Goal: Task Accomplishment & Management: Manage account settings

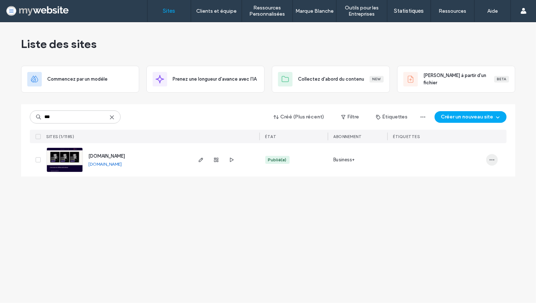
type input "***"
click at [490, 158] on icon "button" at bounding box center [492, 160] width 6 height 6
click at [474, 246] on span "Tableau de bord du site" at bounding box center [461, 247] width 52 height 7
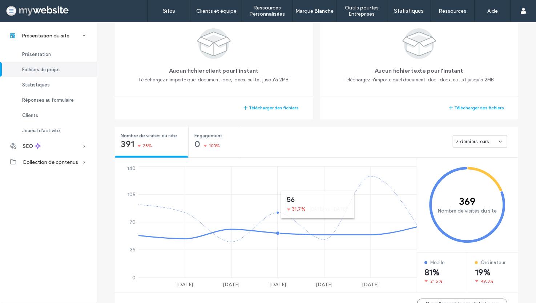
scroll to position [181, 0]
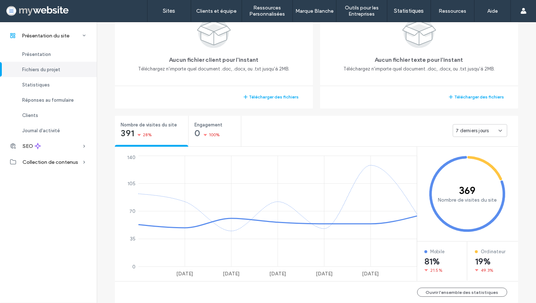
click at [473, 130] on span "7 derniers jours" at bounding box center [472, 130] width 33 height 7
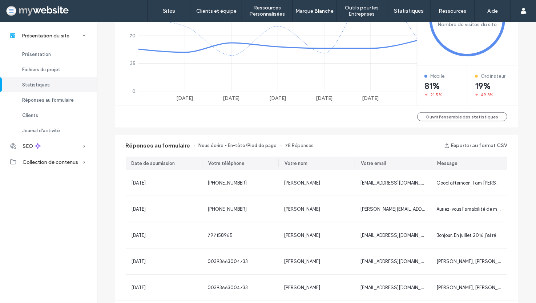
scroll to position [399, 0]
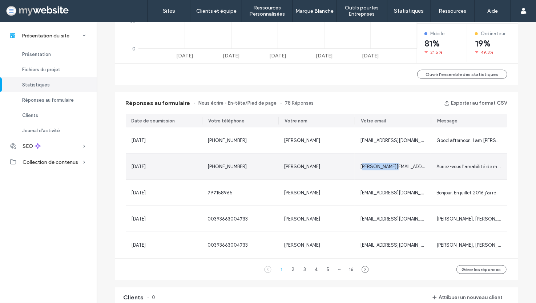
drag, startPoint x: 381, startPoint y: 166, endPoint x: 390, endPoint y: 166, distance: 9.1
click at [390, 166] on span "[PERSON_NAME][EMAIL_ADDRESS][DOMAIN_NAME]" at bounding box center [416, 166] width 111 height 5
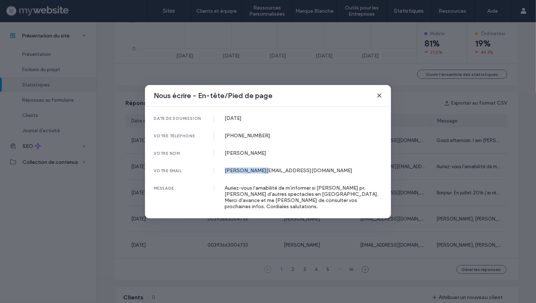
drag, startPoint x: 225, startPoint y: 173, endPoint x: 261, endPoint y: 173, distance: 35.6
click at [261, 173] on div "[PERSON_NAME][EMAIL_ADDRESS][DOMAIN_NAME]" at bounding box center [304, 171] width 158 height 6
click at [380, 96] on icon at bounding box center [380, 96] width 6 height 6
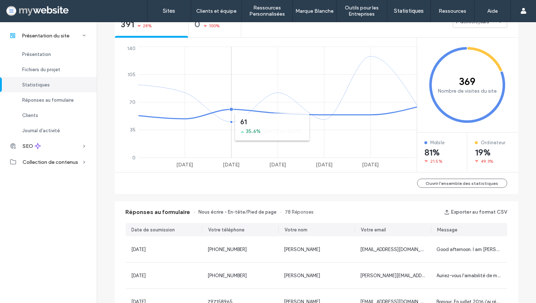
scroll to position [218, 0]
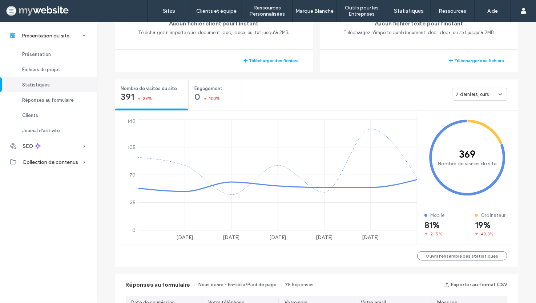
click at [474, 94] on span "7 derniers jours" at bounding box center [472, 94] width 33 height 7
click at [482, 173] on icon "369 Nombre de visites du site" at bounding box center [467, 158] width 101 height 95
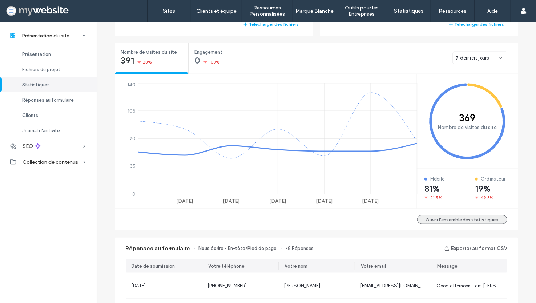
click at [470, 218] on button "Ouvrir l'ensemble des statistiques" at bounding box center [462, 219] width 90 height 9
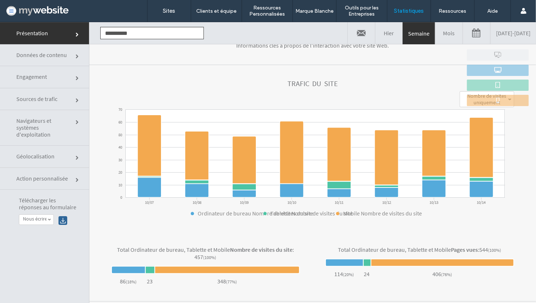
scroll to position [96, 0]
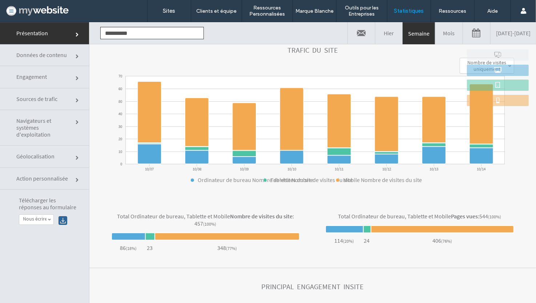
drag, startPoint x: 70, startPoint y: 68, endPoint x: 71, endPoint y: 72, distance: 3.8
click at [70, 69] on link "Engagement" at bounding box center [44, 77] width 89 height 22
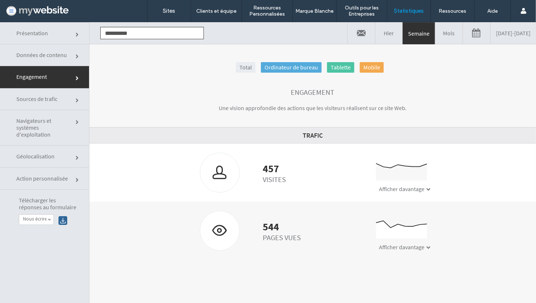
click at [68, 100] on span "Sources de trafic" at bounding box center [43, 98] width 55 height 7
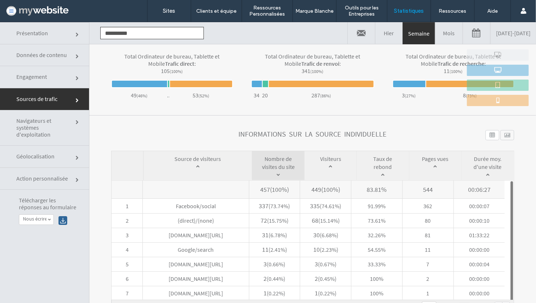
scroll to position [267, 0]
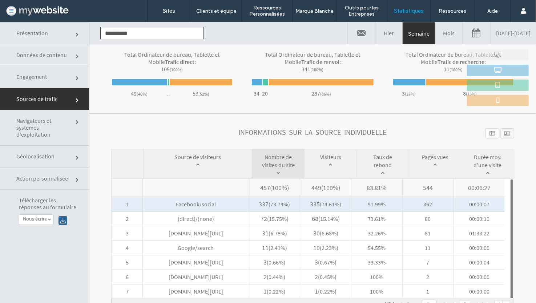
drag, startPoint x: 435, startPoint y: 202, endPoint x: 418, endPoint y: 203, distance: 17.1
click at [418, 203] on span "362" at bounding box center [428, 204] width 51 height 15
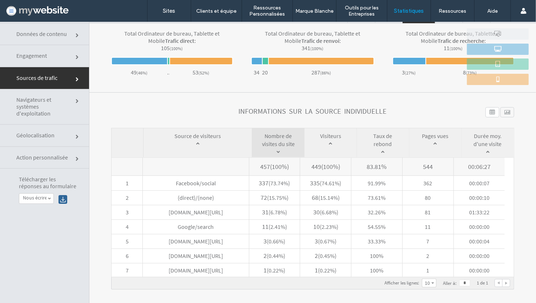
scroll to position [36, 0]
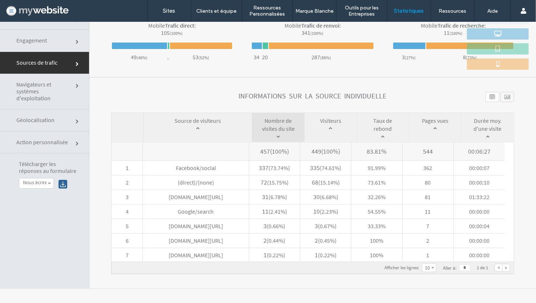
click at [501, 98] on div at bounding box center [508, 97] width 14 height 10
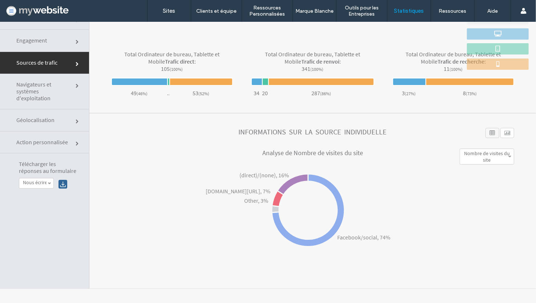
click at [486, 131] on div at bounding box center [493, 133] width 14 height 10
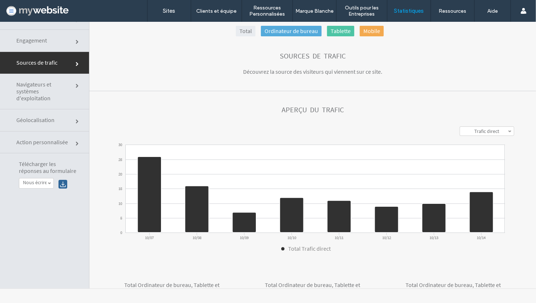
click at [480, 130] on label "Trafic direct" at bounding box center [486, 131] width 25 height 7
click at [490, 155] on label "Trafic de recherche" at bounding box center [487, 158] width 41 height 7
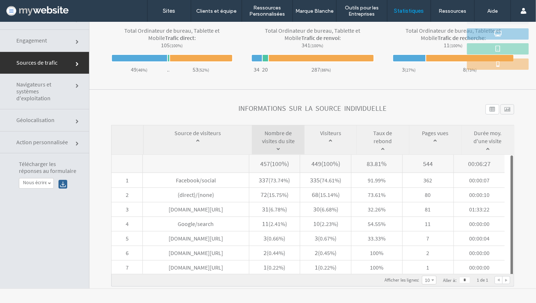
scroll to position [267, 0]
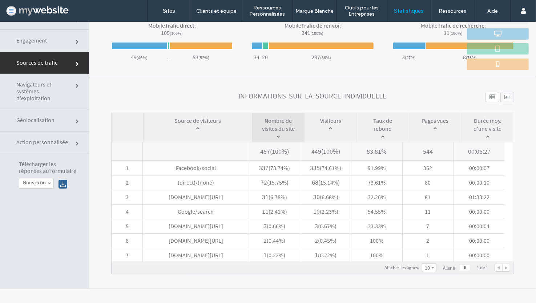
click at [67, 48] on link "Engagement" at bounding box center [44, 40] width 89 height 22
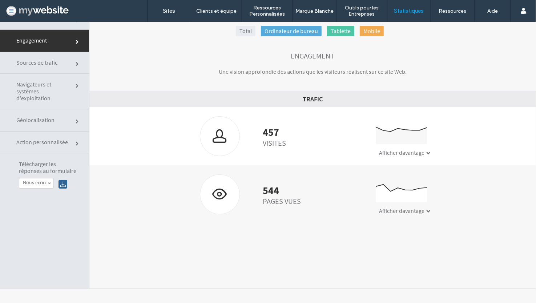
click at [55, 98] on span "Navigateurs et systèmes d'exploitation" at bounding box center [43, 91] width 55 height 21
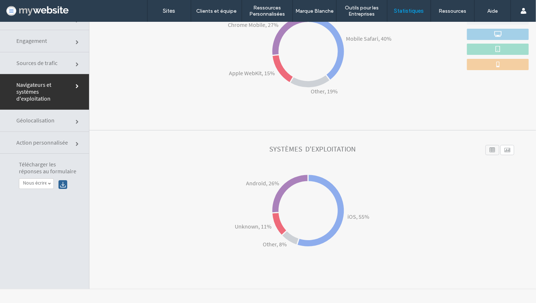
scroll to position [36, 0]
click at [53, 141] on span "Action personnalisée" at bounding box center [43, 141] width 55 height 7
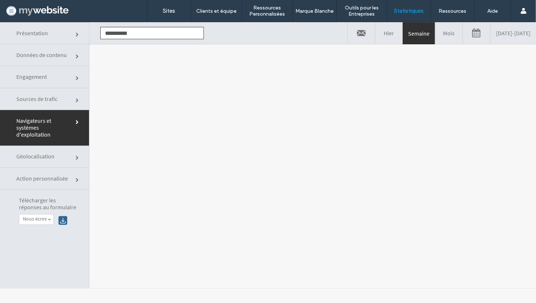
scroll to position [0, 0]
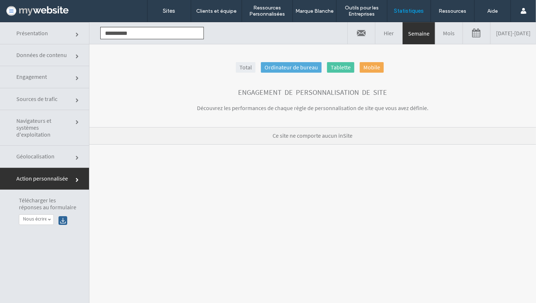
click at [60, 83] on link "Engagement" at bounding box center [44, 77] width 89 height 22
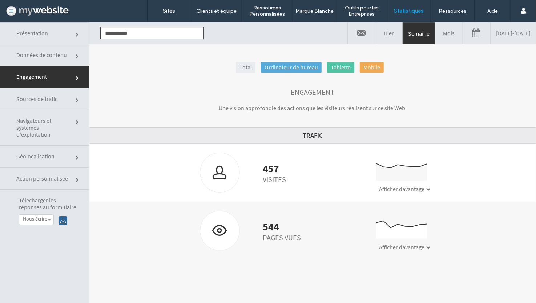
click at [56, 61] on link "Données de contenu" at bounding box center [44, 55] width 89 height 22
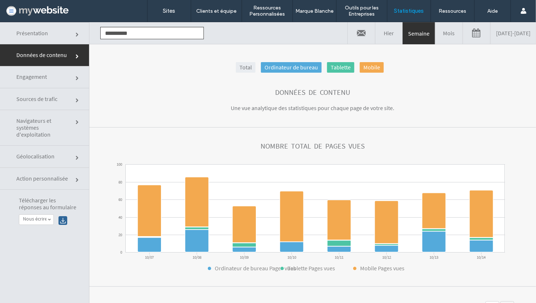
drag, startPoint x: 71, startPoint y: 178, endPoint x: 76, endPoint y: 181, distance: 6.2
click at [71, 178] on link "Action personnalisée" at bounding box center [44, 179] width 89 height 22
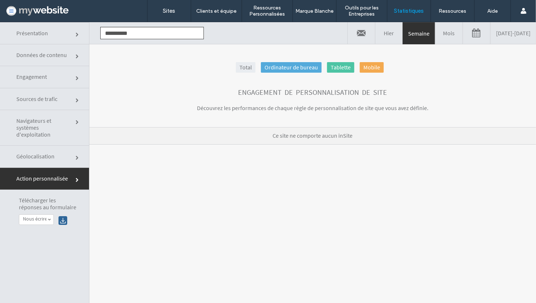
click at [313, 133] on p "Ce site ne comporte aucun inSite" at bounding box center [312, 135] width 447 height 17
click at [240, 114] on section "Engagement de personnalisation de site Découvrez les performances de chaque règ…" at bounding box center [312, 100] width 447 height 54
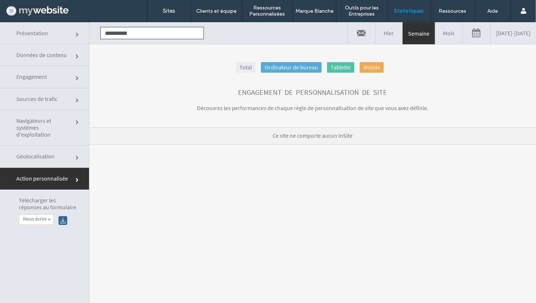
click at [240, 110] on p "Découvrez les performances de chaque règle de personnalisation de site que vous…" at bounding box center [312, 107] width 291 height 9
click at [240, 109] on p "Découvrez les performances de chaque règle de personnalisation de site que vous…" at bounding box center [312, 107] width 291 height 9
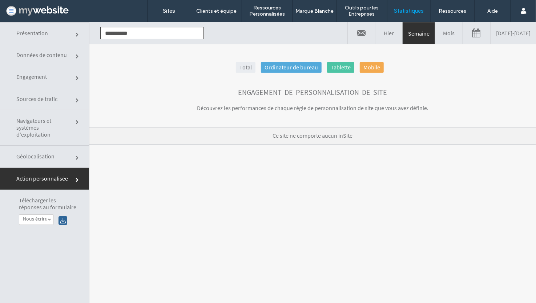
click at [240, 109] on p "Découvrez les performances de chaque règle de personnalisation de site que vous…" at bounding box center [312, 107] width 291 height 9
click at [314, 110] on p "Découvrez les performances de chaque règle de personnalisation de site que vous…" at bounding box center [312, 107] width 291 height 9
drag, startPoint x: 352, startPoint y: 137, endPoint x: 244, endPoint y: 129, distance: 107.9
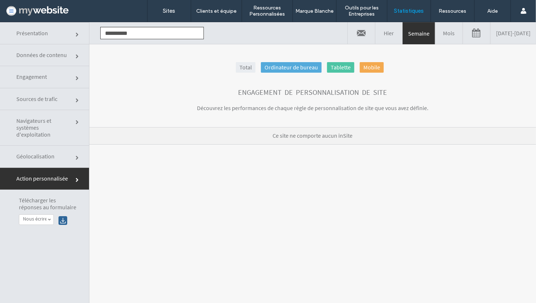
click at [244, 129] on p "Ce site ne comporte aucun inSite" at bounding box center [312, 135] width 447 height 17
click at [170, 14] on label "Sites" at bounding box center [169, 11] width 12 height 7
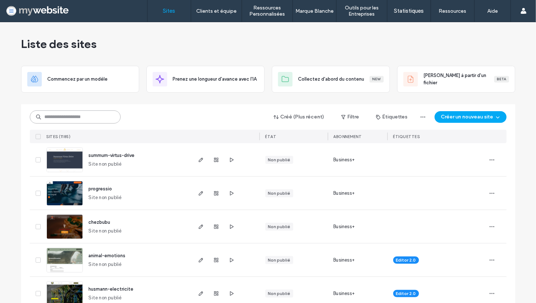
click at [79, 117] on input at bounding box center [75, 117] width 91 height 13
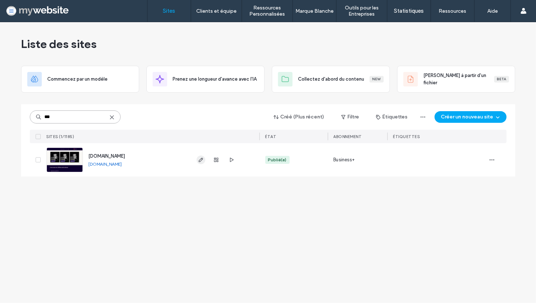
type input "***"
click at [204, 160] on span "button" at bounding box center [201, 160] width 9 height 9
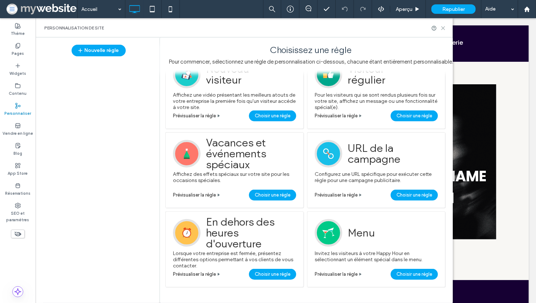
click at [442, 27] on use at bounding box center [443, 28] width 3 height 3
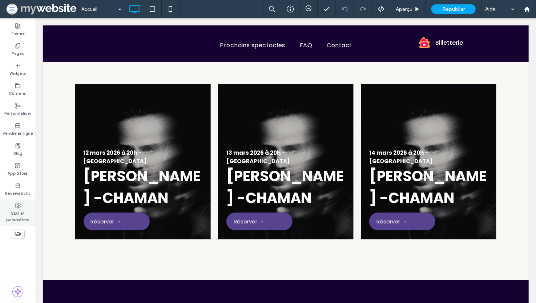
click at [19, 210] on label "SEO et paramètres" at bounding box center [18, 216] width 36 height 15
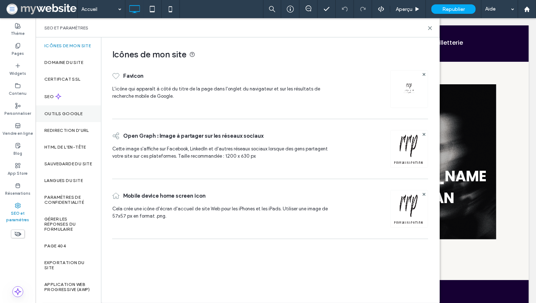
click at [67, 122] on div "Outils Google" at bounding box center [68, 113] width 65 height 17
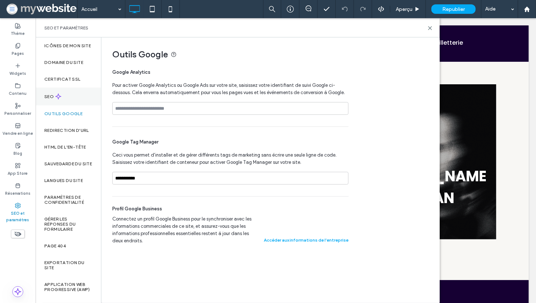
click at [65, 97] on div "SEO" at bounding box center [68, 97] width 65 height 18
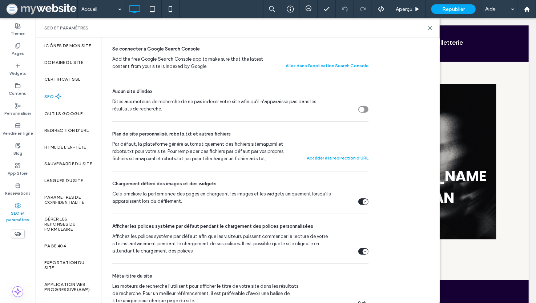
scroll to position [254, 0]
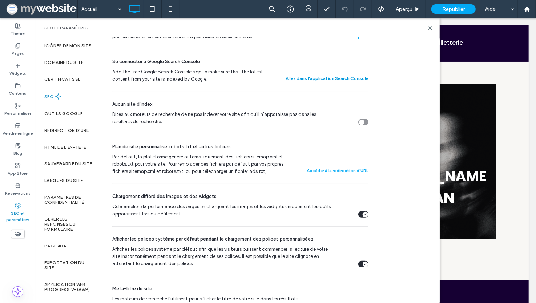
click at [317, 77] on button "Allez dans l'application Search Console" at bounding box center [327, 78] width 83 height 9
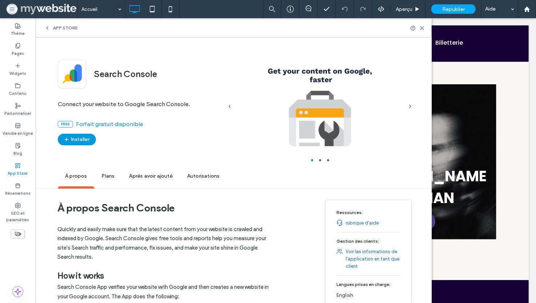
click at [79, 139] on button "Installer" at bounding box center [77, 140] width 38 height 12
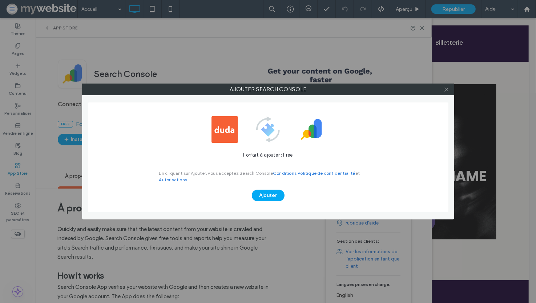
click at [449, 90] on icon at bounding box center [446, 89] width 5 height 5
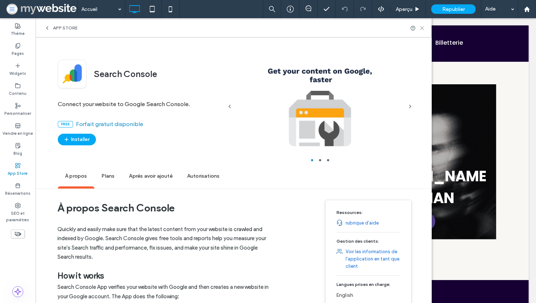
drag, startPoint x: 426, startPoint y: 26, endPoint x: 391, endPoint y: 8, distance: 39.8
click at [424, 27] on use at bounding box center [422, 28] width 3 height 3
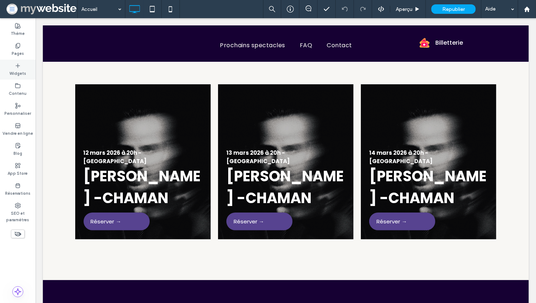
click at [17, 71] on label "Widgets" at bounding box center [17, 73] width 17 height 8
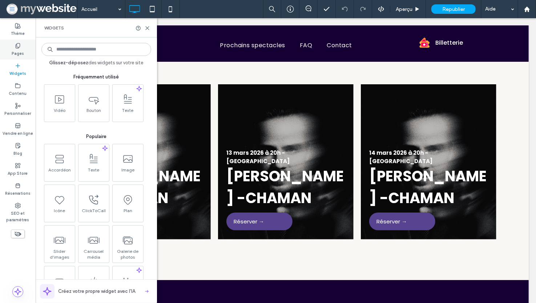
click at [16, 48] on use at bounding box center [18, 45] width 4 height 5
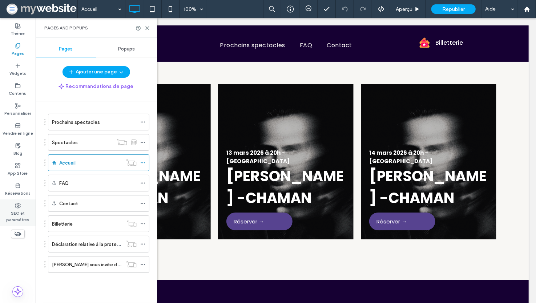
click at [17, 206] on use at bounding box center [17, 205] width 5 height 5
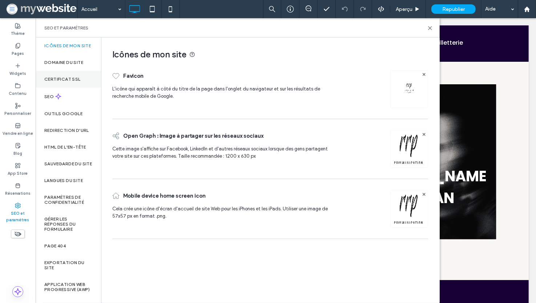
click at [78, 82] on label "Certificat SSL" at bounding box center [62, 79] width 36 height 5
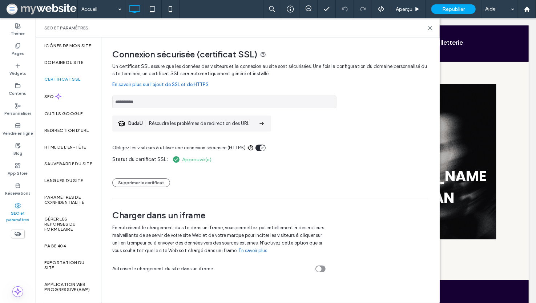
click at [71, 82] on label "Certificat SSL" at bounding box center [62, 79] width 36 height 5
click at [64, 105] on div "SEO" at bounding box center [68, 97] width 65 height 18
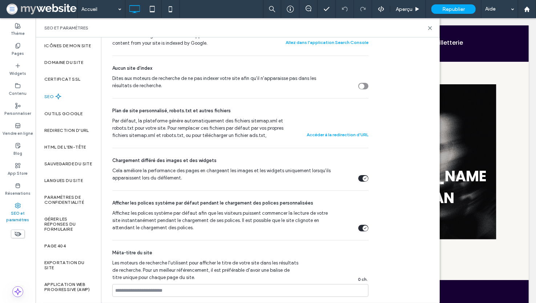
scroll to position [291, 0]
click at [329, 133] on button "Accéder à la redirection d'URL" at bounding box center [338, 134] width 62 height 9
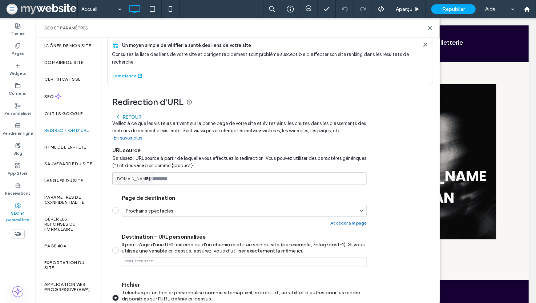
scroll to position [0, 0]
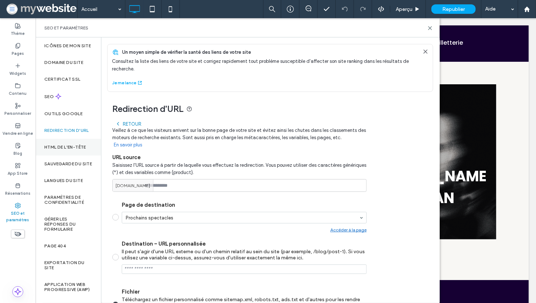
click at [65, 156] on div "HTML DE L'EN-TÊTE" at bounding box center [68, 147] width 65 height 17
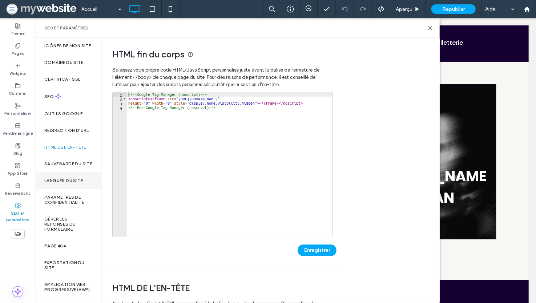
scroll to position [10, 0]
click at [75, 156] on div "Sauvegarde du site" at bounding box center [68, 164] width 65 height 17
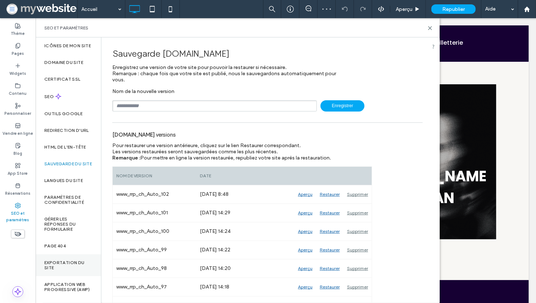
click at [67, 260] on div "Exportation du site" at bounding box center [68, 265] width 65 height 22
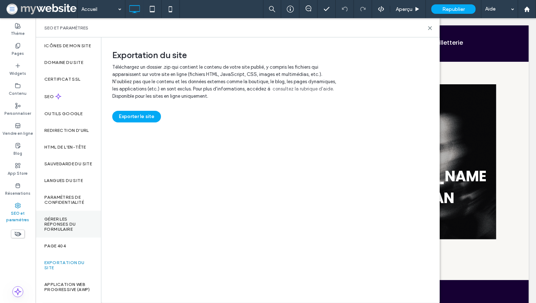
click at [67, 212] on div "Gérer les réponses du formulaire" at bounding box center [68, 224] width 65 height 27
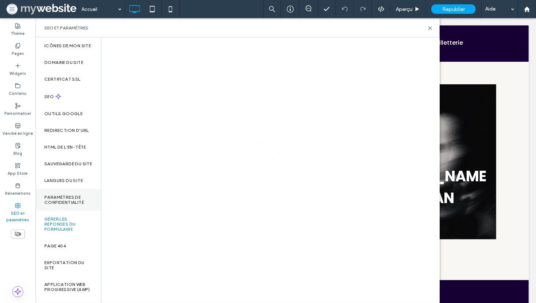
click at [69, 200] on label "Paramètres de confidentialité" at bounding box center [68, 200] width 48 height 10
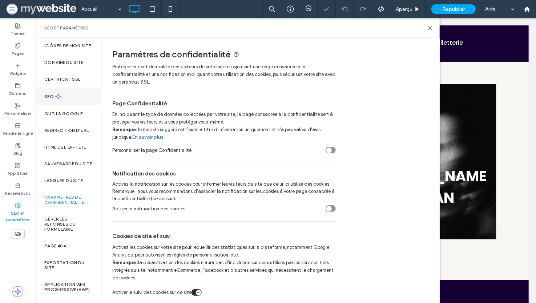
scroll to position [0, 0]
click at [28, 73] on div "Widgets" at bounding box center [18, 70] width 36 height 20
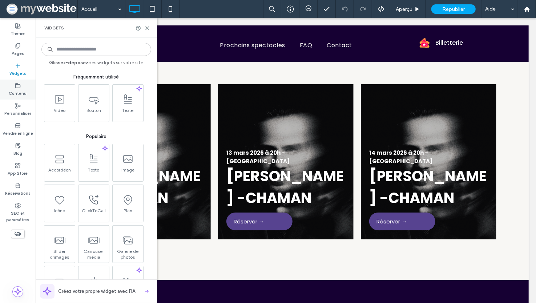
click at [19, 91] on label "Contenu" at bounding box center [18, 93] width 18 height 8
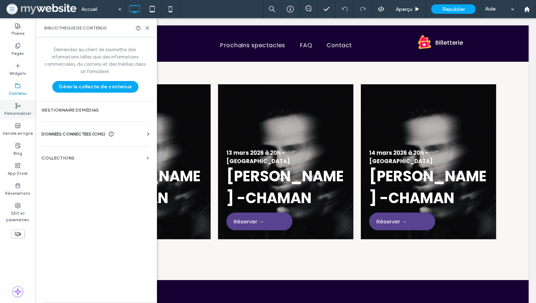
click at [16, 108] on use at bounding box center [18, 105] width 5 height 5
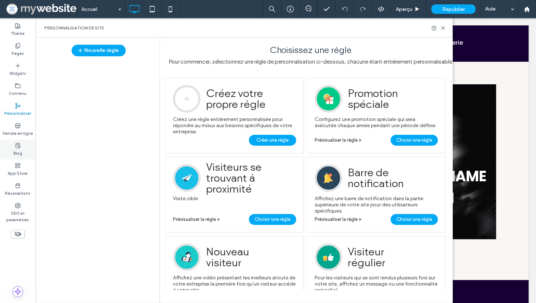
click at [13, 143] on div "Blog" at bounding box center [18, 150] width 36 height 20
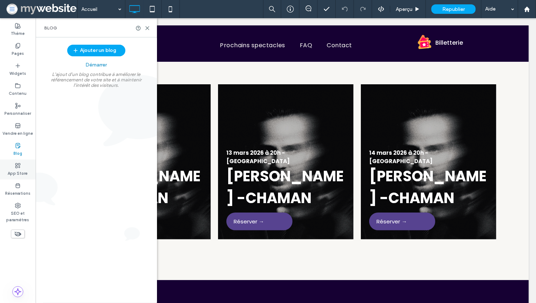
click at [22, 170] on label "App Store" at bounding box center [18, 173] width 20 height 8
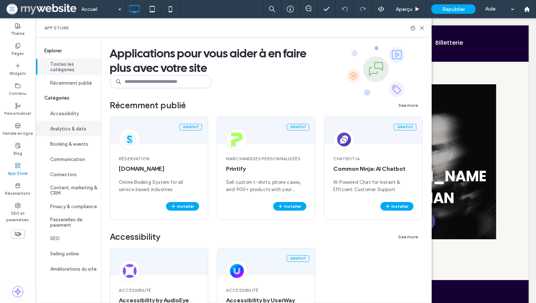
click at [73, 127] on button "Analytics & data" at bounding box center [68, 128] width 65 height 15
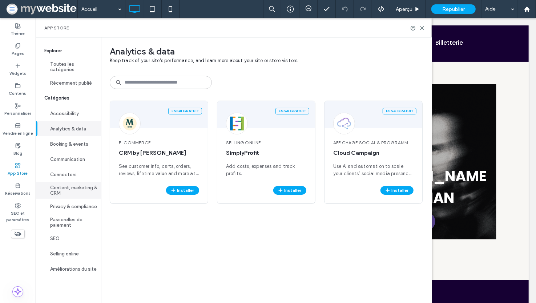
click at [75, 191] on button "Content, marketing & CRM" at bounding box center [68, 190] width 65 height 17
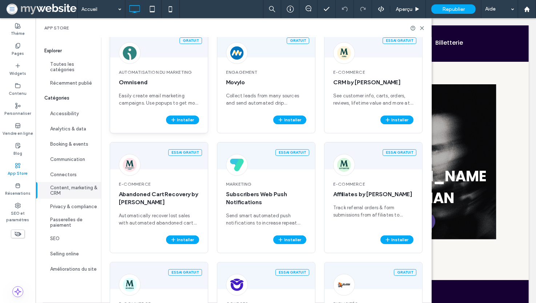
scroll to position [9, 0]
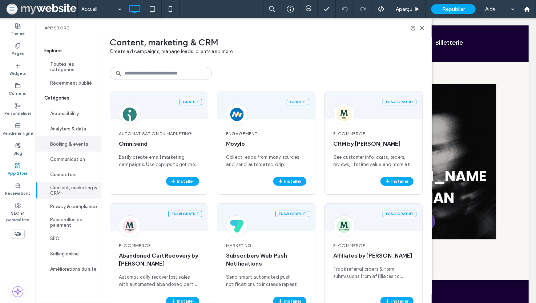
click at [70, 142] on button "Booking & events" at bounding box center [68, 143] width 65 height 15
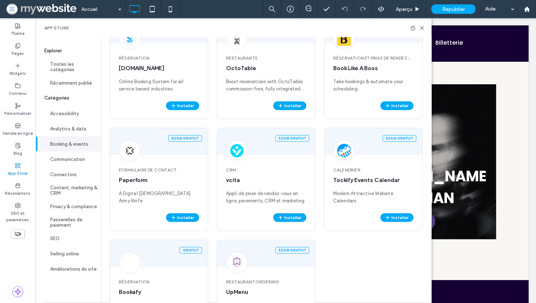
scroll to position [0, 0]
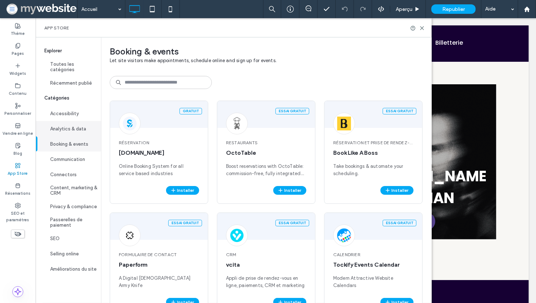
click at [75, 126] on button "Analytics & data" at bounding box center [68, 128] width 65 height 15
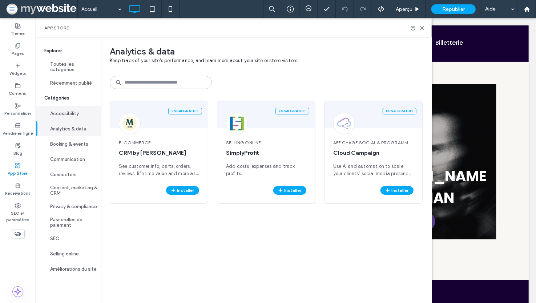
click at [71, 110] on button "Accessibility" at bounding box center [68, 113] width 65 height 15
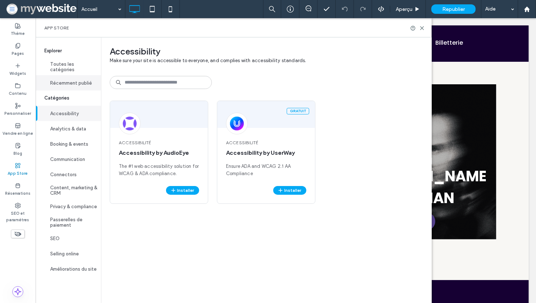
click at [65, 86] on button "Récemment publié" at bounding box center [68, 82] width 65 height 15
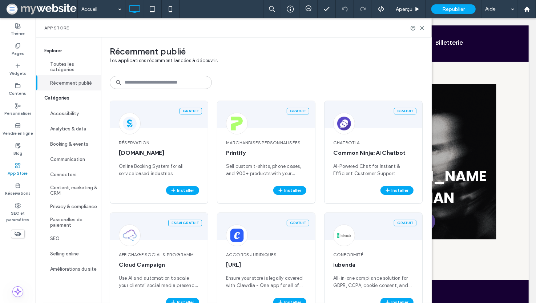
click at [67, 75] on button "Récemment publié" at bounding box center [68, 82] width 65 height 15
click at [22, 35] on label "Thème" at bounding box center [18, 33] width 14 height 8
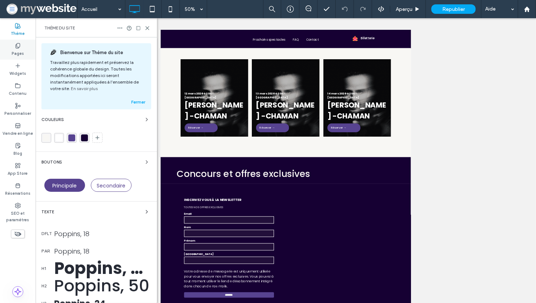
click at [19, 50] on label "Pages" at bounding box center [18, 53] width 12 height 8
